Goal: Use online tool/utility: Utilize a website feature to perform a specific function

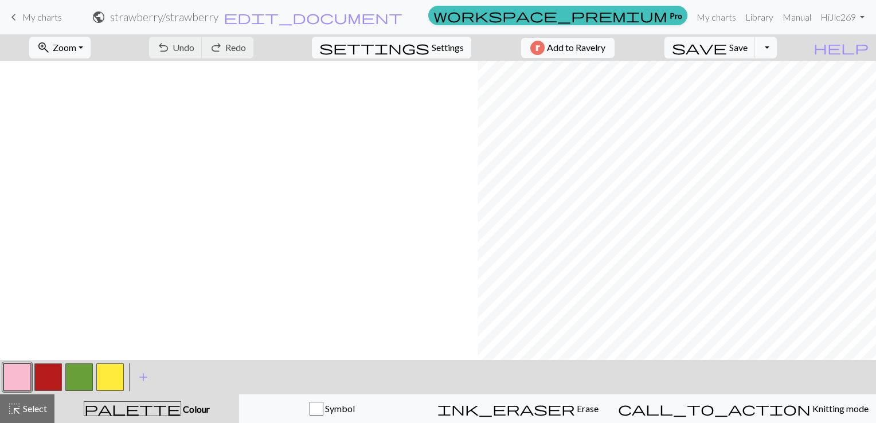
click at [42, 415] on div "highlight_alt Select Select" at bounding box center [27, 409] width 40 height 14
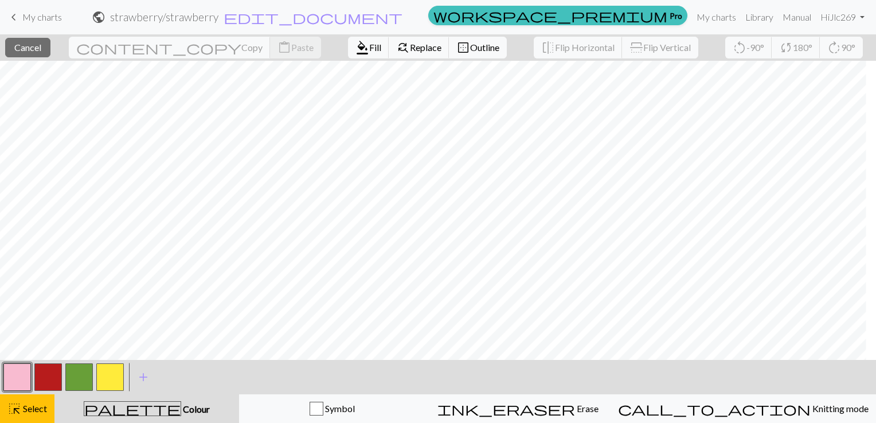
scroll to position [0, 549]
click at [181, 409] on span "Colour" at bounding box center [195, 409] width 29 height 11
click at [34, 404] on span "Select" at bounding box center [34, 408] width 26 height 11
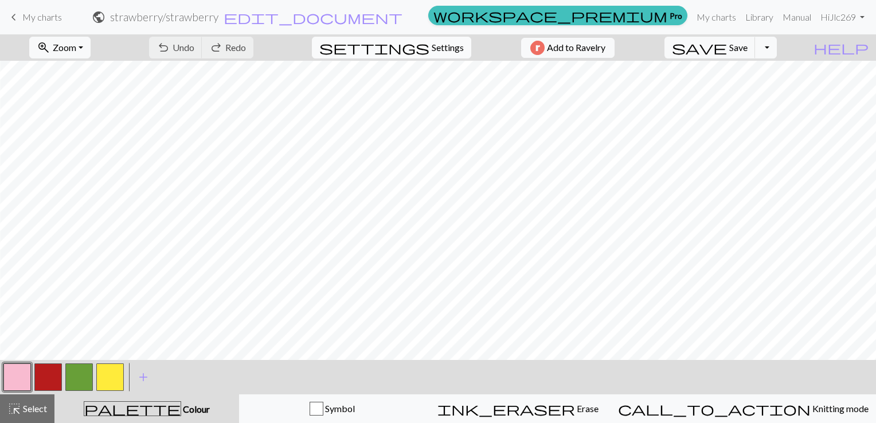
click at [432, 44] on span "Settings" at bounding box center [448, 48] width 32 height 14
select select "aran"
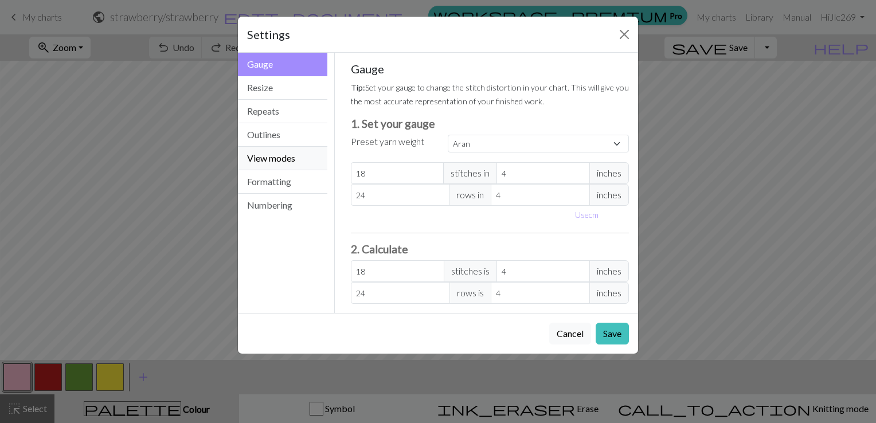
click at [294, 151] on button "View modes" at bounding box center [282, 159] width 89 height 24
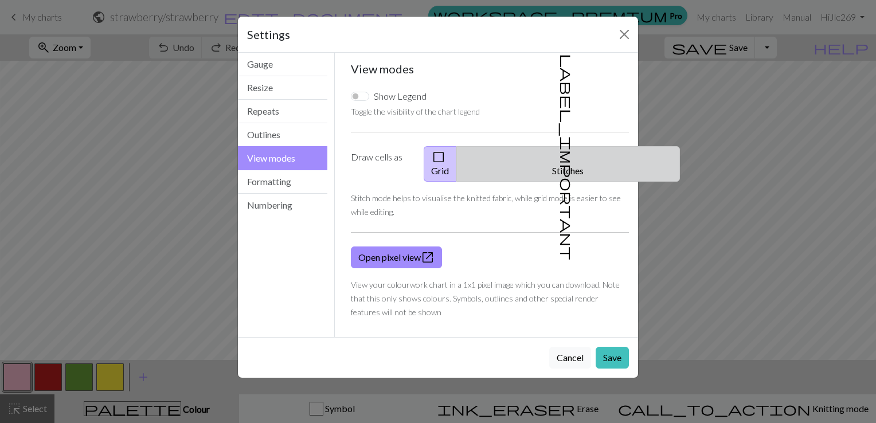
click at [559, 159] on span "label_important" at bounding box center [567, 157] width 16 height 206
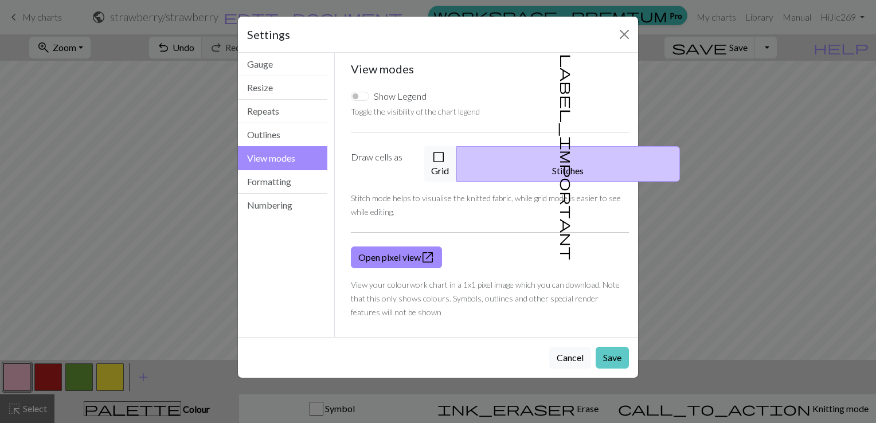
click at [610, 347] on button "Save" at bounding box center [612, 358] width 33 height 22
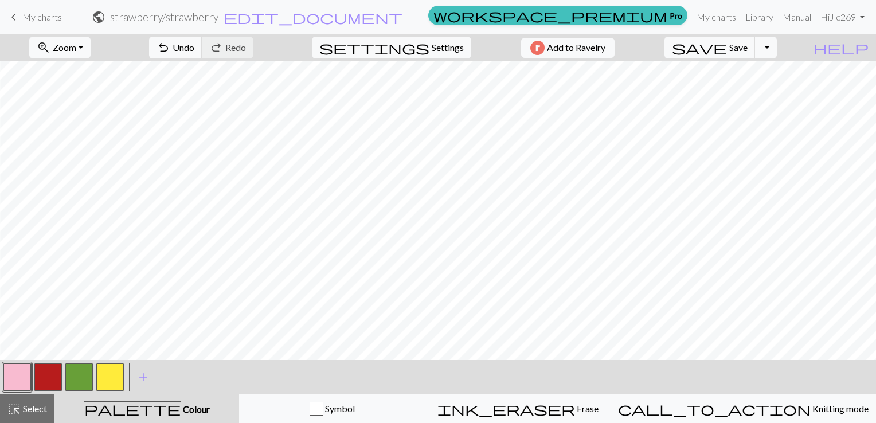
click at [53, 371] on button "button" at bounding box center [48, 378] width 28 height 28
click at [50, 54] on span "zoom_in" at bounding box center [44, 48] width 14 height 16
click at [85, 94] on button "Fit width" at bounding box center [75, 91] width 91 height 18
click at [18, 378] on button "button" at bounding box center [17, 378] width 28 height 28
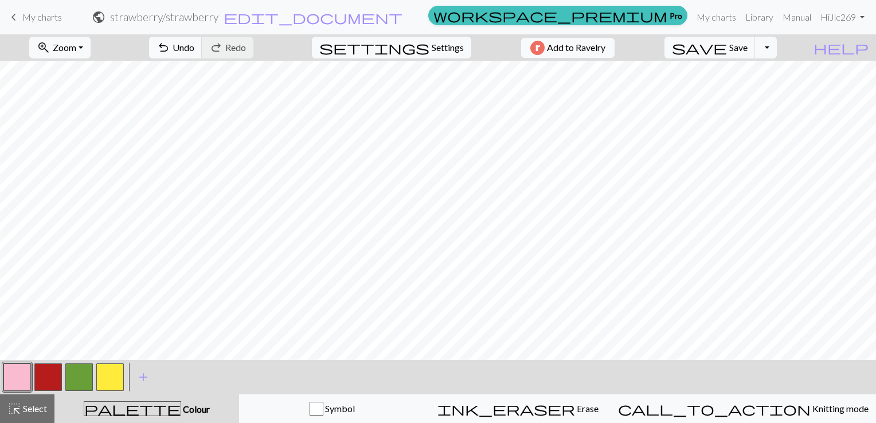
click at [14, 375] on button "button" at bounding box center [17, 378] width 28 height 28
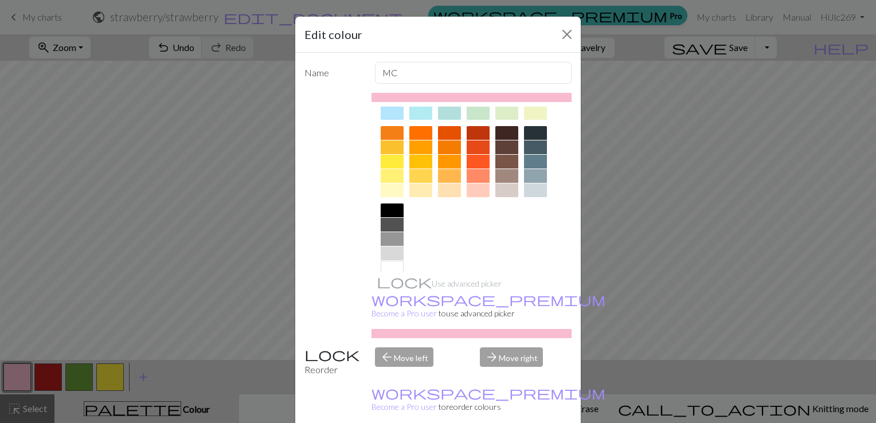
scroll to position [160, 0]
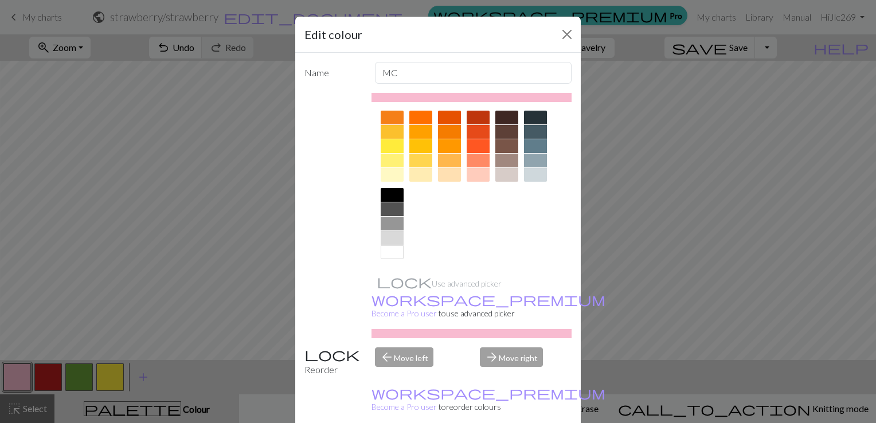
click at [393, 261] on div at bounding box center [392, 226] width 23 height 77
click at [393, 255] on div at bounding box center [392, 252] width 23 height 14
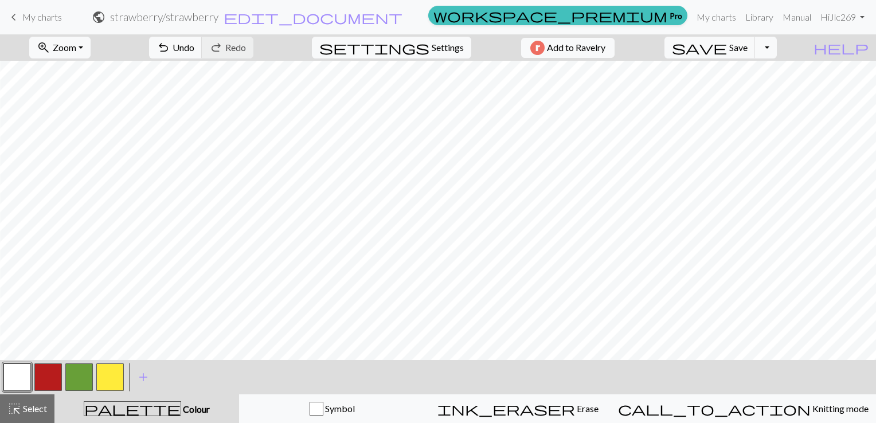
click at [84, 378] on button "button" at bounding box center [79, 378] width 28 height 28
click at [115, 374] on button "button" at bounding box center [110, 378] width 28 height 28
click at [111, 385] on button "button" at bounding box center [110, 378] width 28 height 28
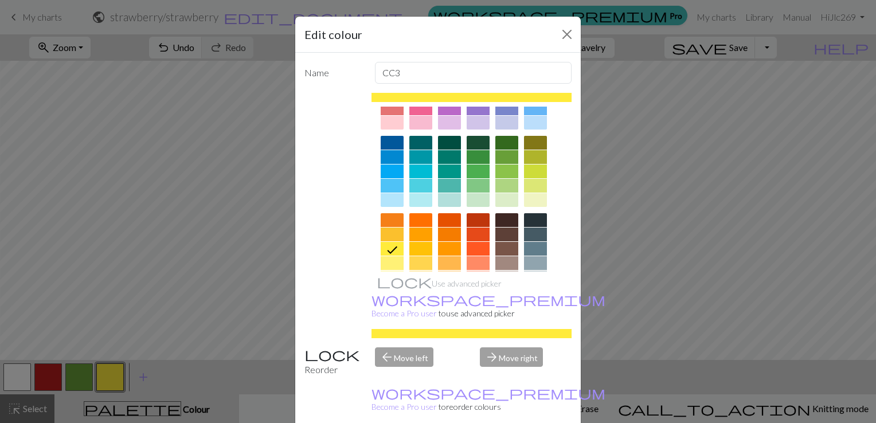
scroll to position [115, 0]
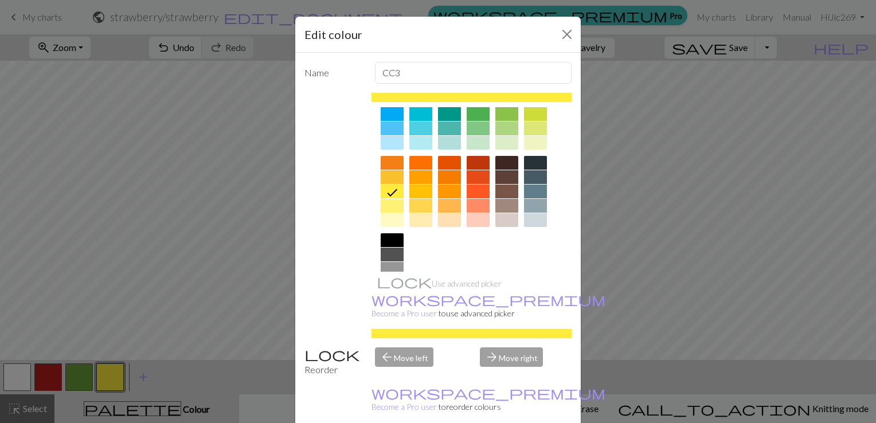
click at [390, 208] on div at bounding box center [392, 206] width 23 height 14
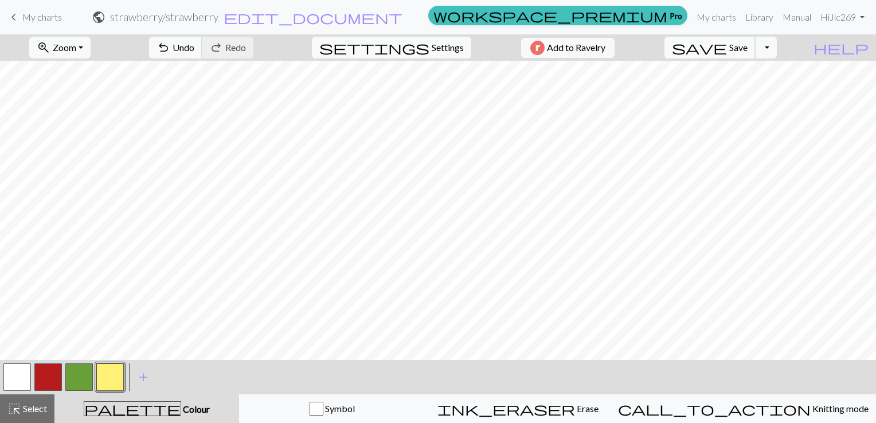
click at [727, 48] on span "save" at bounding box center [699, 48] width 55 height 16
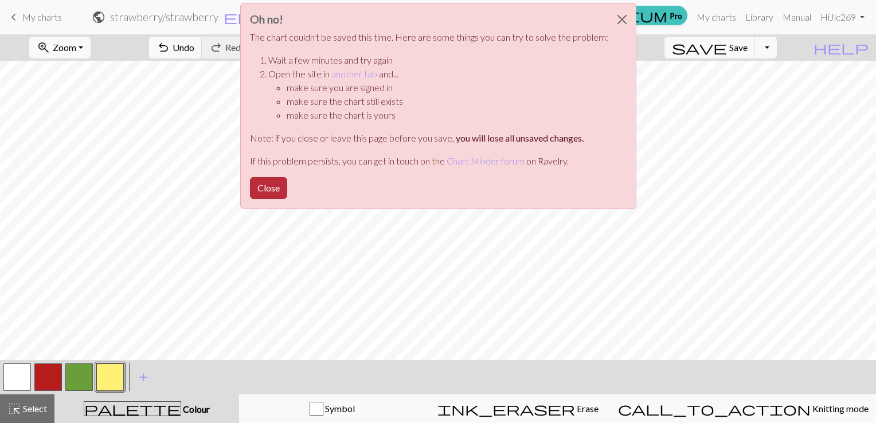
click at [279, 190] on button "Close" at bounding box center [268, 188] width 37 height 22
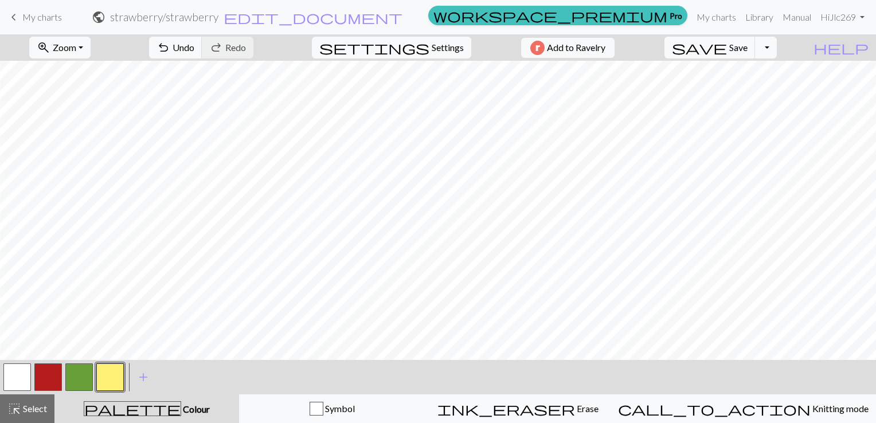
click at [88, 377] on button "button" at bounding box center [79, 378] width 28 height 28
click at [727, 42] on span "save" at bounding box center [699, 48] width 55 height 16
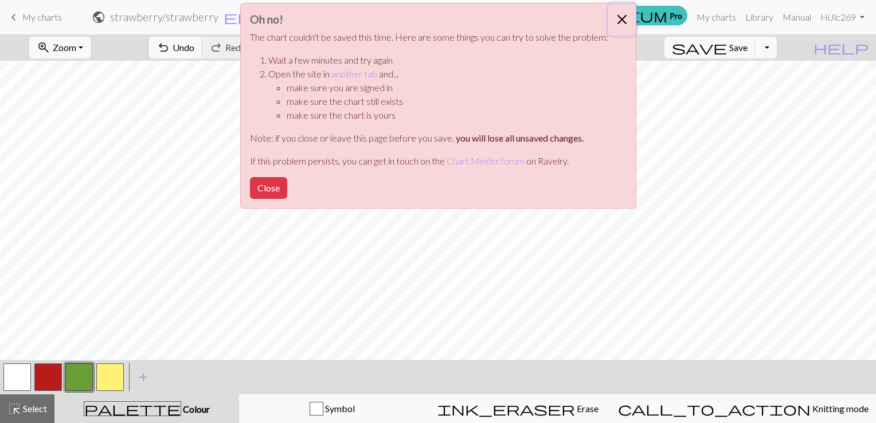
click at [618, 19] on button "Close" at bounding box center [622, 19] width 28 height 32
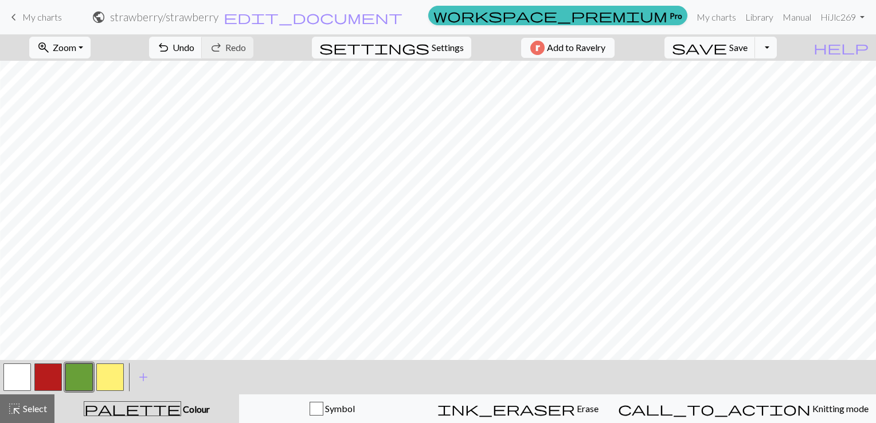
click at [786, 58] on div "save Save Save Toggle Dropdown file_copy Save a copy save_alt Download" at bounding box center [721, 47] width 130 height 26
click at [777, 53] on button "Toggle Dropdown" at bounding box center [766, 48] width 22 height 22
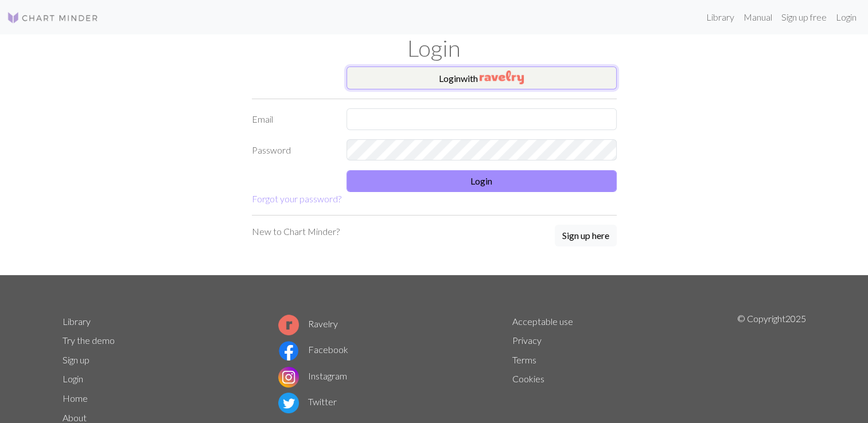
click at [494, 83] on img "button" at bounding box center [501, 78] width 44 height 14
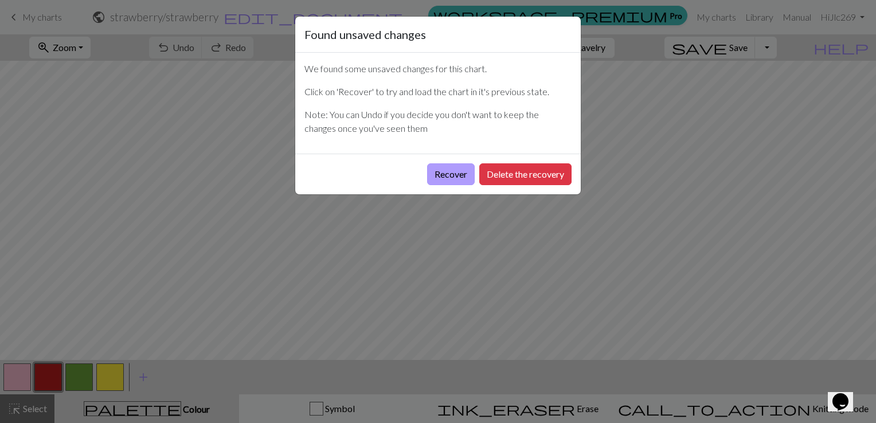
click at [458, 178] on button "Recover" at bounding box center [451, 174] width 48 height 22
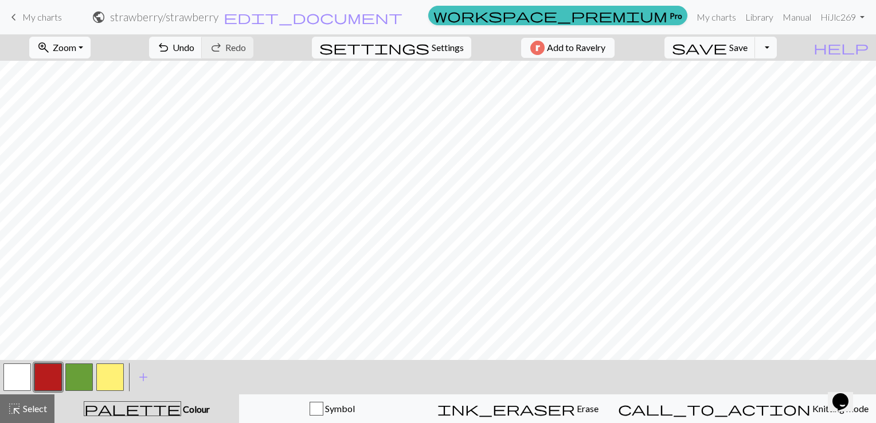
click at [76, 47] on span "Zoom" at bounding box center [65, 47] width 24 height 11
click at [84, 97] on button "Fit width" at bounding box center [75, 91] width 91 height 18
click at [748, 52] on span "Save" at bounding box center [738, 47] width 18 height 11
click at [748, 53] on span "Save" at bounding box center [738, 47] width 18 height 11
